Goal: Task Accomplishment & Management: Use online tool/utility

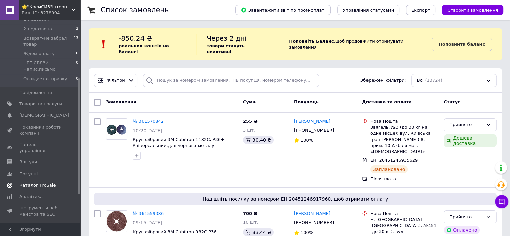
click at [25, 182] on span "Каталог ProSale" at bounding box center [37, 185] width 36 height 6
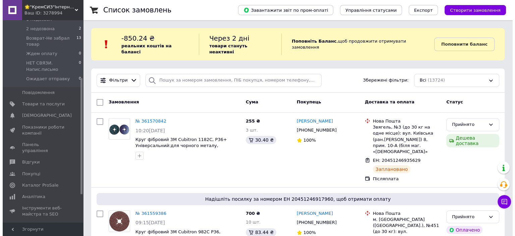
scroll to position [42, 0]
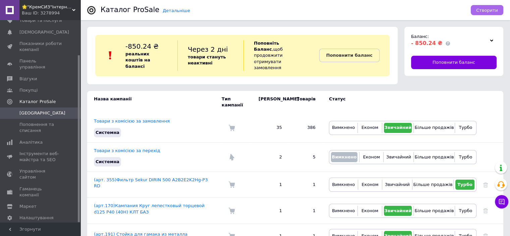
click at [492, 11] on span "Створити" at bounding box center [487, 10] width 22 height 5
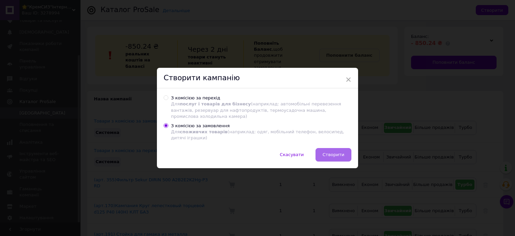
click at [320, 153] on button "Створити" at bounding box center [334, 154] width 36 height 13
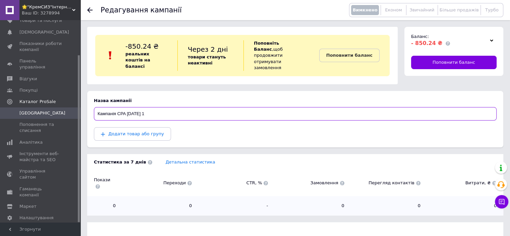
drag, startPoint x: 108, startPoint y: 107, endPoint x: 88, endPoint y: 108, distance: 19.5
click at [92, 107] on section "Назва кампанії Кампанія CPA [DATE] 1 Додати товар або групу" at bounding box center [295, 119] width 416 height 56
type input "9"
paste input "Отрезной диск Bosch Standard for Inox 230×1,9 мм"
type input "(арт.362)Отрезной диск Bosch Standard for Inox 230×1,9 мм"
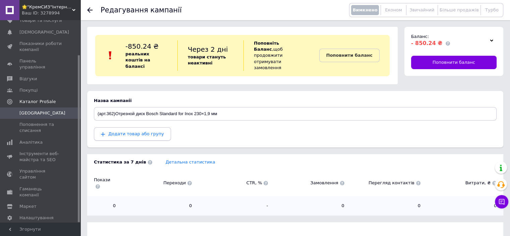
click at [117, 131] on span "Додати товар або групу" at bounding box center [136, 133] width 56 height 5
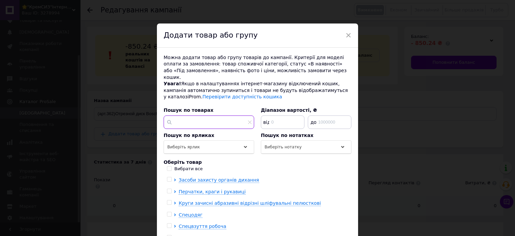
click at [176, 122] on input "text" at bounding box center [209, 121] width 91 height 13
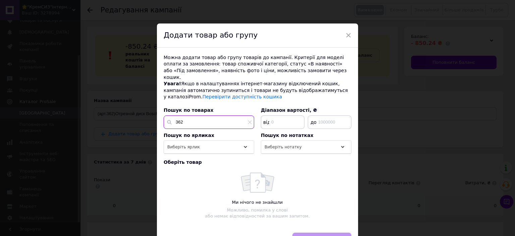
type input "362"
drag, startPoint x: 189, startPoint y: 112, endPoint x: 155, endPoint y: 112, distance: 34.2
click at [155, 112] on div "× Додати товар або групу Можна додати товар або групу товарів до кампанії. Крит…" at bounding box center [257, 118] width 515 height 236
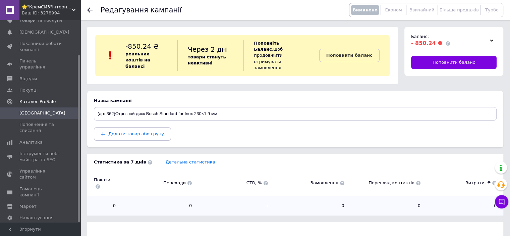
click at [155, 131] on span "Додати товар або групу" at bounding box center [132, 134] width 63 height 6
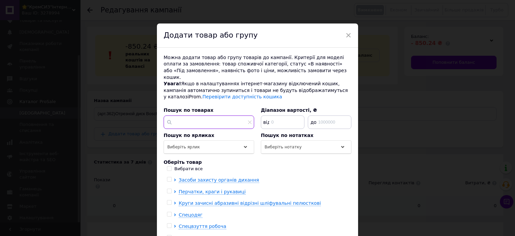
click at [192, 115] on input "text" at bounding box center [209, 121] width 91 height 13
paste input "Отрезной диск Bosch Standard for Inox 230×1,9 мм"
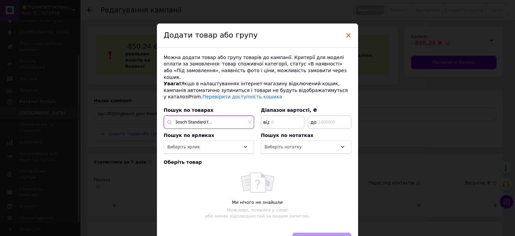
type input "Отрезной диск Bosch Standard for Inox 230×1,9 мм"
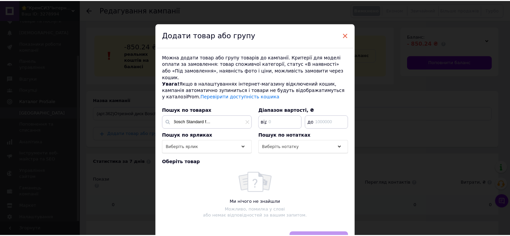
scroll to position [0, 0]
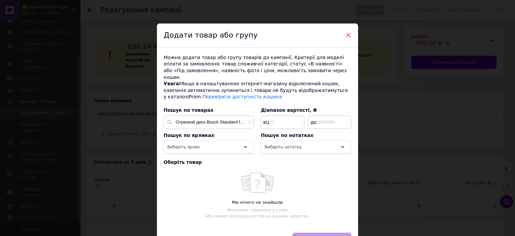
click at [346, 36] on span "×" at bounding box center [348, 35] width 6 height 11
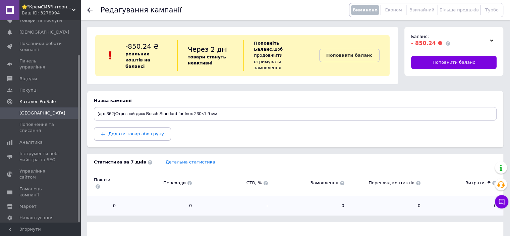
click at [135, 131] on span "Додати товар або групу" at bounding box center [136, 133] width 56 height 5
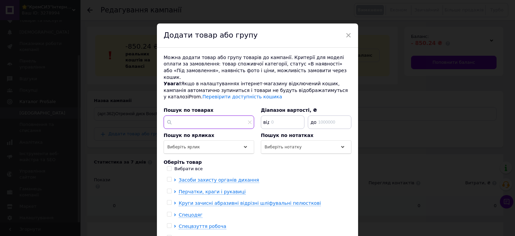
click at [191, 115] on input "text" at bounding box center [209, 121] width 91 height 13
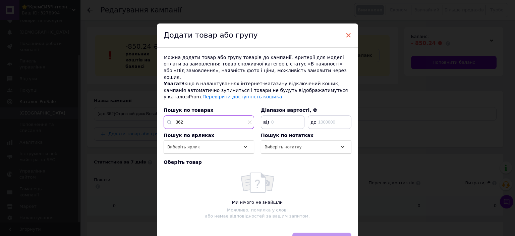
type input "362"
click at [346, 34] on span "×" at bounding box center [348, 35] width 6 height 11
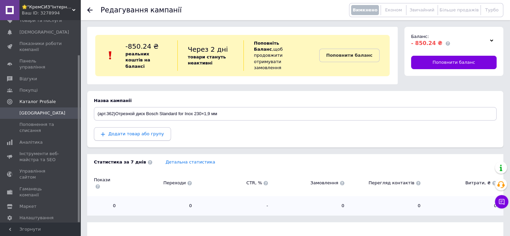
click at [142, 131] on span "Додати товар або групу" at bounding box center [136, 133] width 56 height 5
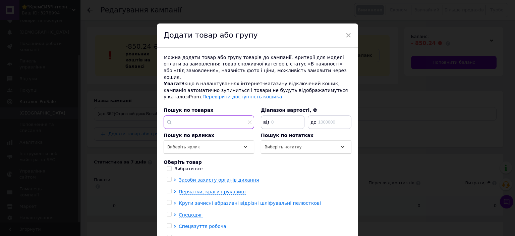
click at [183, 115] on input "text" at bounding box center [209, 121] width 91 height 13
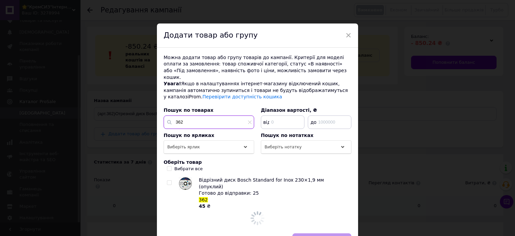
type input "362"
click at [167, 180] on input "checkbox" at bounding box center [169, 182] width 4 height 4
checkbox input "true"
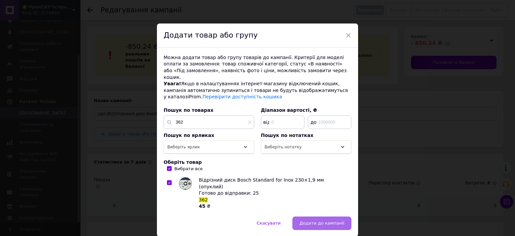
click at [306, 220] on span "Додати до кампанії" at bounding box center [322, 222] width 45 height 5
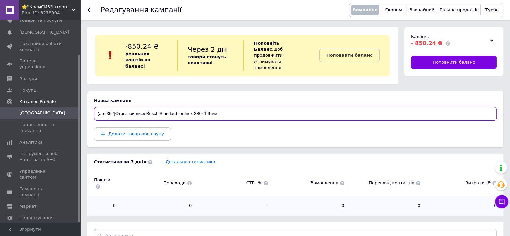
drag, startPoint x: 227, startPoint y: 103, endPoint x: 47, endPoint y: 108, distance: 180.5
click at [47, 108] on div "🌟"КремСИЗ"Інтернет-магазин Ваш ID: 3278994 Сайт 🌟"КремСИЗ"Інтернет-магазин Кабі…" at bounding box center [255, 185] width 510 height 371
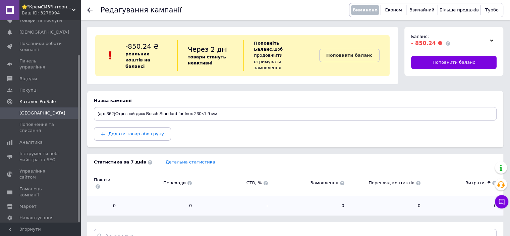
click at [131, 174] on div "Покази Переходи CTR, % Замовлення Перегляд контактів Витрати, ₴" at bounding box center [295, 182] width 416 height 25
